Goal: Task Accomplishment & Management: Use online tool/utility

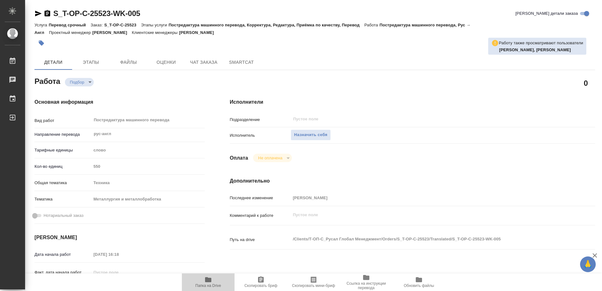
click at [209, 284] on span "Папка на Drive" at bounding box center [208, 285] width 26 height 4
click at [317, 131] on span "Назначить себя" at bounding box center [310, 134] width 33 height 7
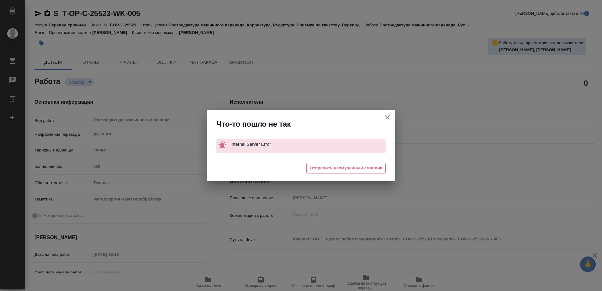
click at [367, 93] on div "Что-то пошло не так Internal Server Error 🥲 Отправить нахмуренный смайлик" at bounding box center [301, 145] width 602 height 291
click at [386, 116] on icon "button" at bounding box center [388, 117] width 8 height 8
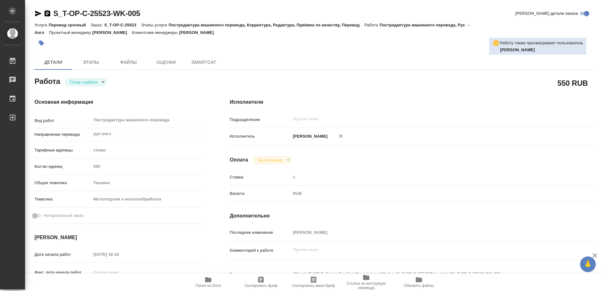
type textarea "x"
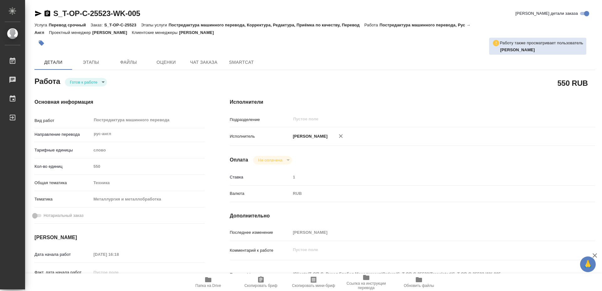
type textarea "x"
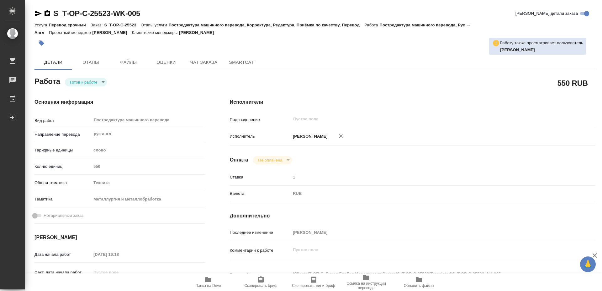
type textarea "x"
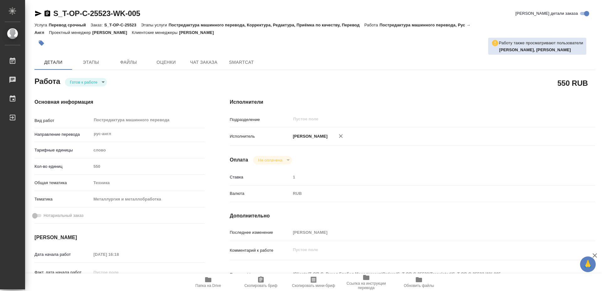
click at [256, 280] on span "Скопировать бриф" at bounding box center [260, 281] width 45 height 12
